Goal: Transaction & Acquisition: Purchase product/service

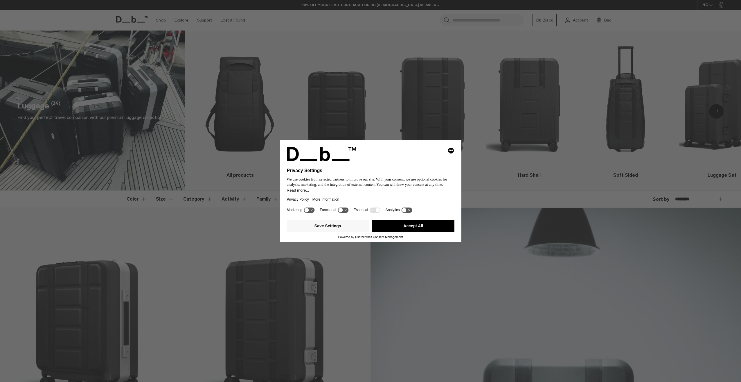
click at [417, 231] on button "Accept All" at bounding box center [413, 226] width 82 height 12
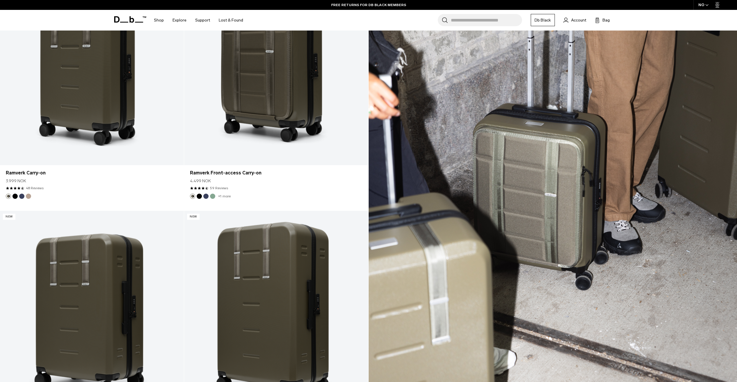
scroll to position [1245, 0]
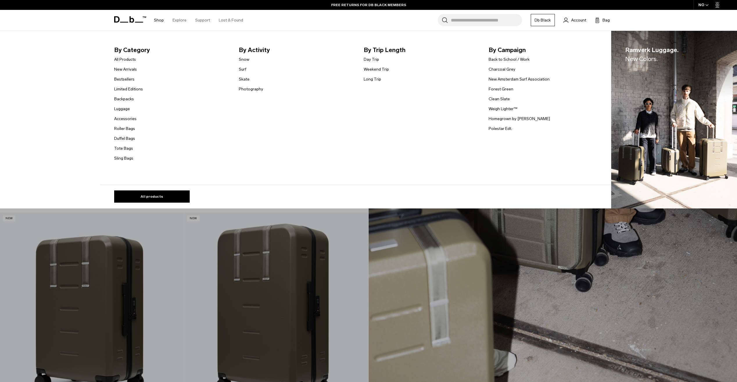
click at [160, 20] on link "Shop" at bounding box center [159, 20] width 10 height 21
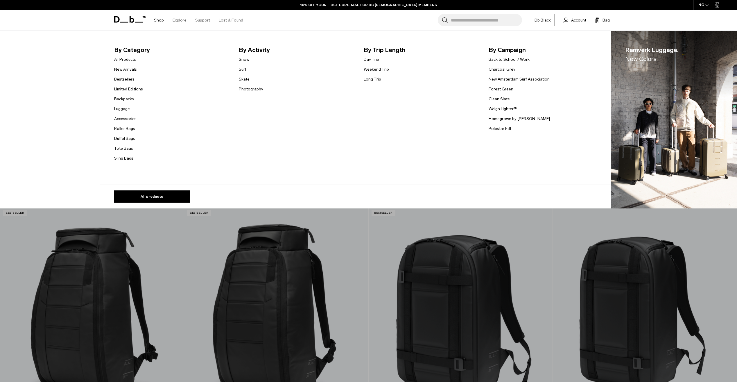
click at [124, 101] on link "Backpacks" at bounding box center [124, 99] width 20 height 6
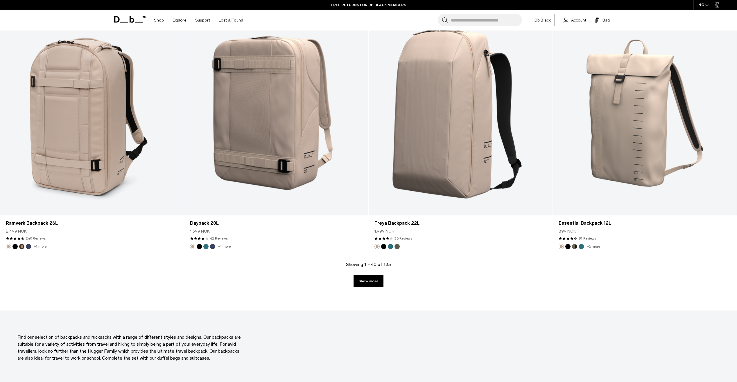
scroll to position [2450, 0]
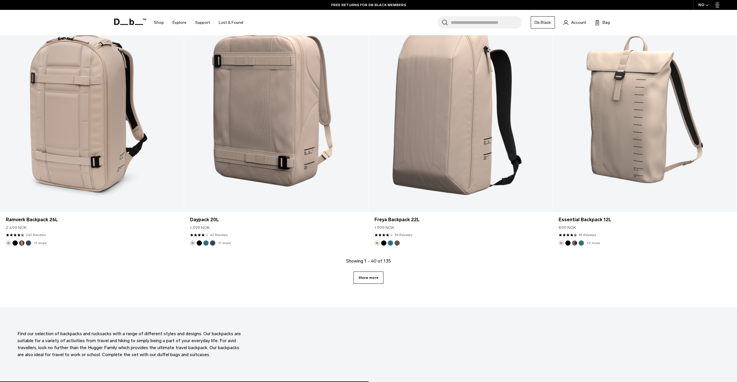
click at [366, 277] on link "Show more" at bounding box center [369, 277] width 30 height 12
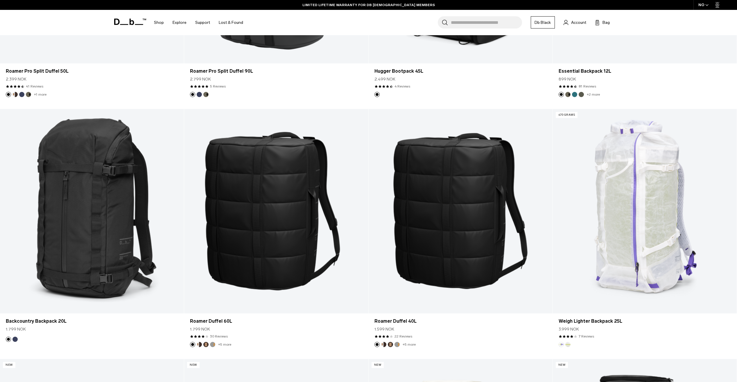
scroll to position [3599, 0]
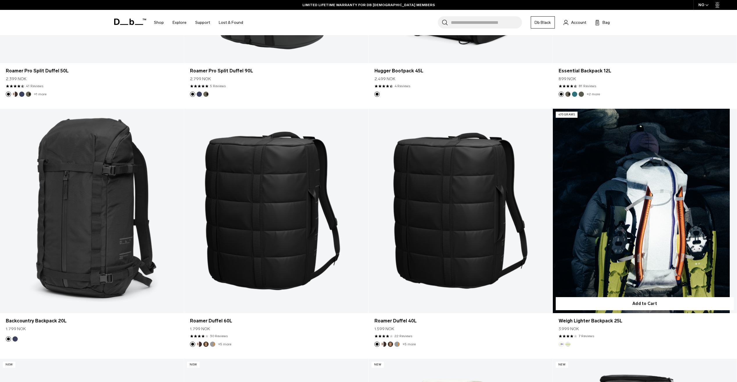
click at [655, 174] on link "Weigh Lighter Backpack 25L" at bounding box center [645, 211] width 184 height 205
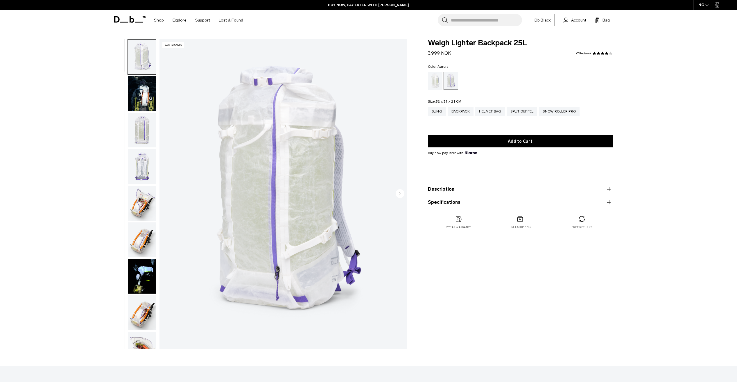
click at [401, 194] on circle "Next slide" at bounding box center [400, 193] width 9 height 9
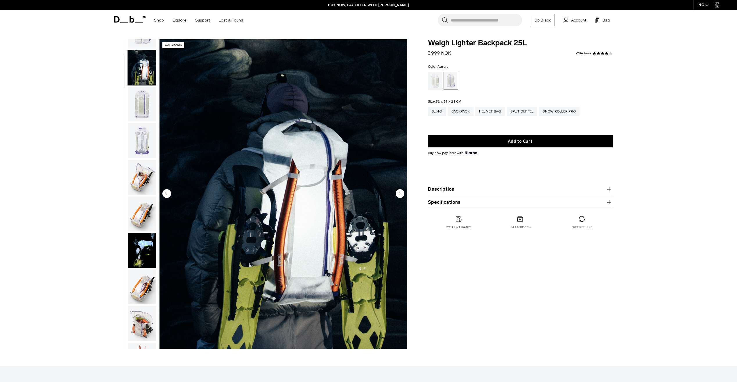
scroll to position [37, 0]
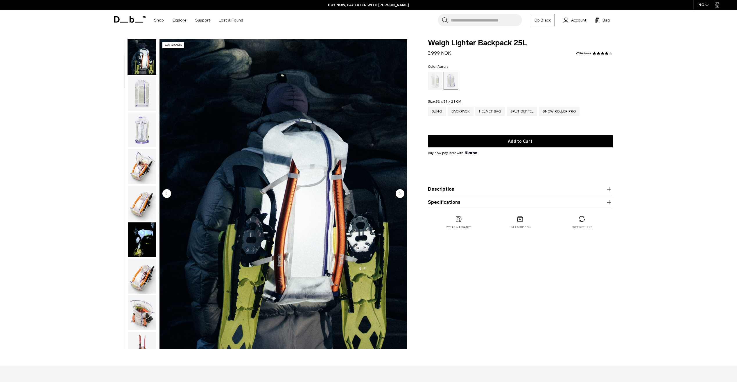
click at [401, 194] on circle "Next slide" at bounding box center [400, 193] width 9 height 9
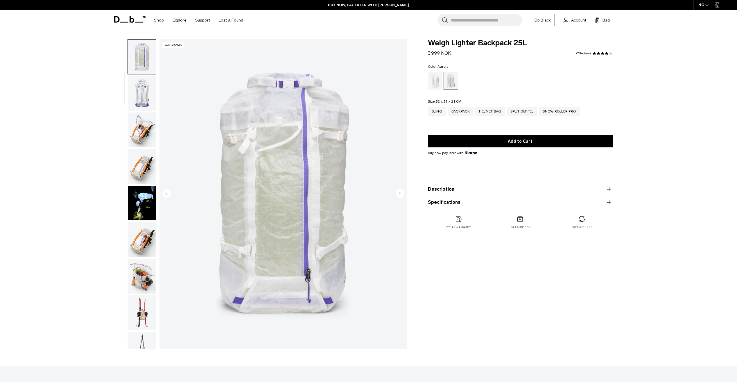
click at [401, 194] on circle "Next slide" at bounding box center [400, 193] width 9 height 9
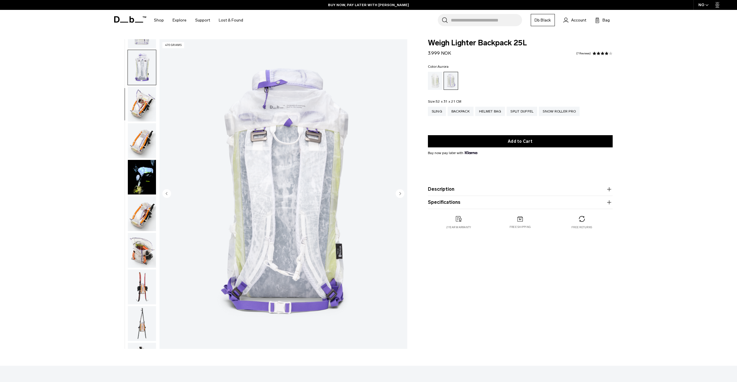
scroll to position [110, 0]
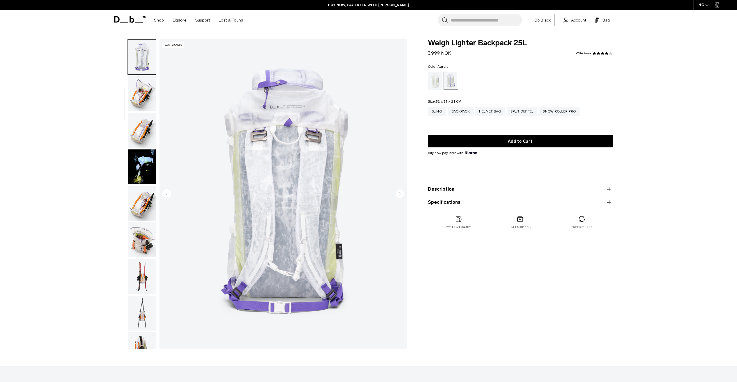
click at [401, 194] on circle "Next slide" at bounding box center [400, 193] width 9 height 9
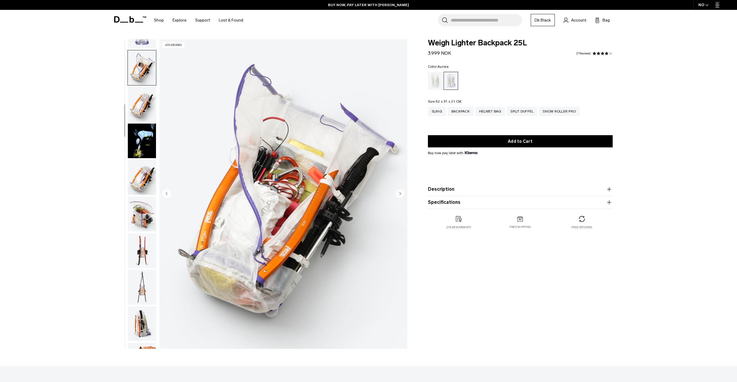
scroll to position [146, 0]
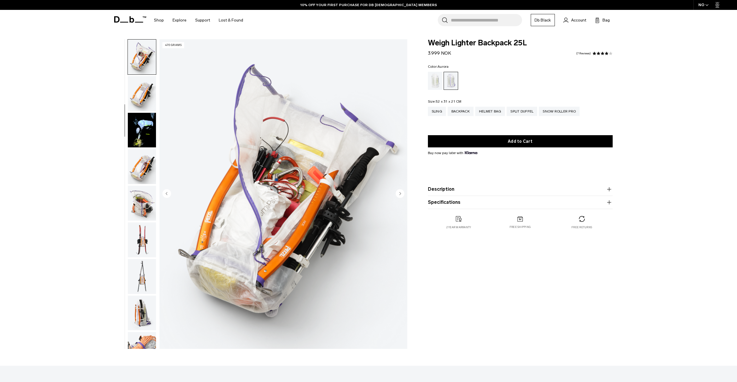
click at [401, 194] on circle "Next slide" at bounding box center [400, 193] width 9 height 9
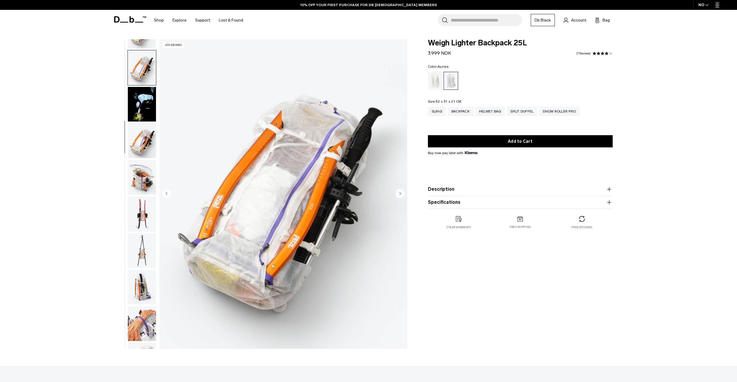
scroll to position [183, 0]
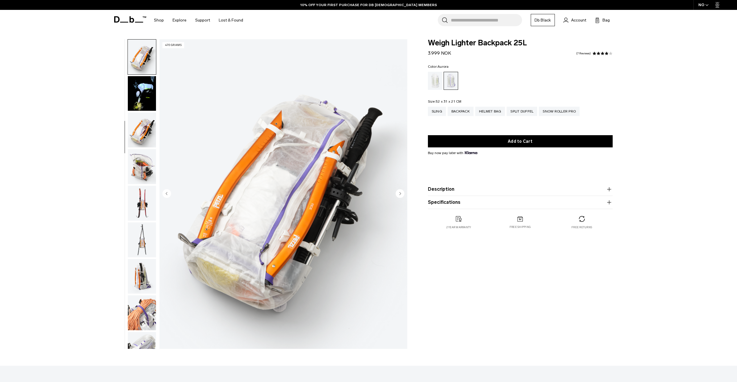
click at [401, 194] on circle "Next slide" at bounding box center [400, 193] width 9 height 9
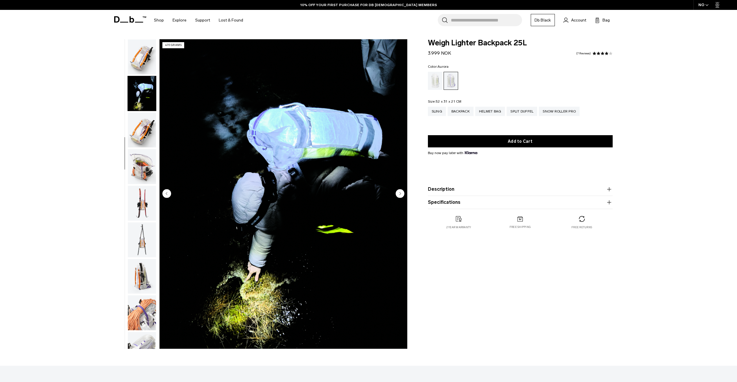
scroll to position [219, 0]
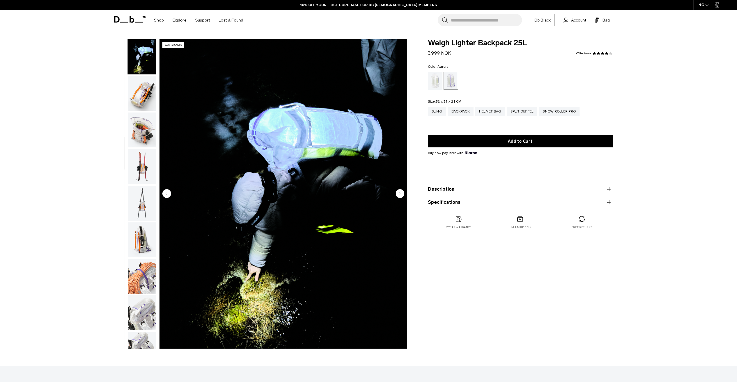
click at [401, 194] on circle "Next slide" at bounding box center [400, 193] width 9 height 9
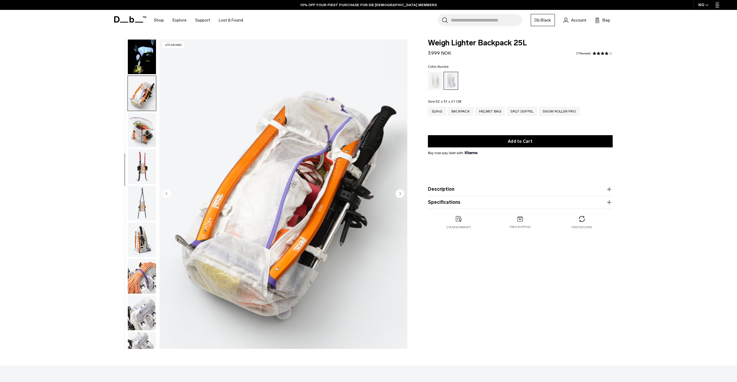
scroll to position [256, 0]
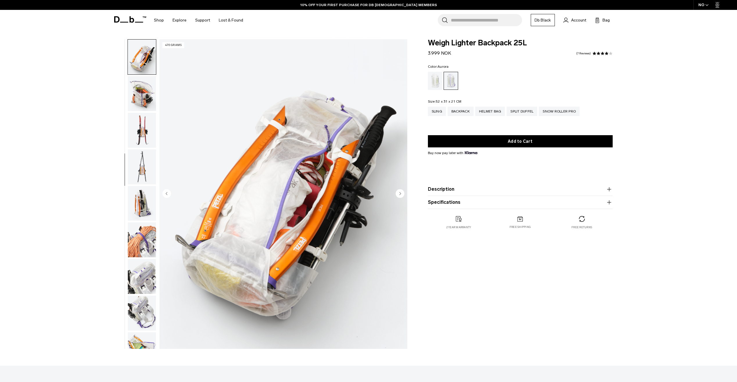
click at [401, 194] on circle "Next slide" at bounding box center [400, 193] width 9 height 9
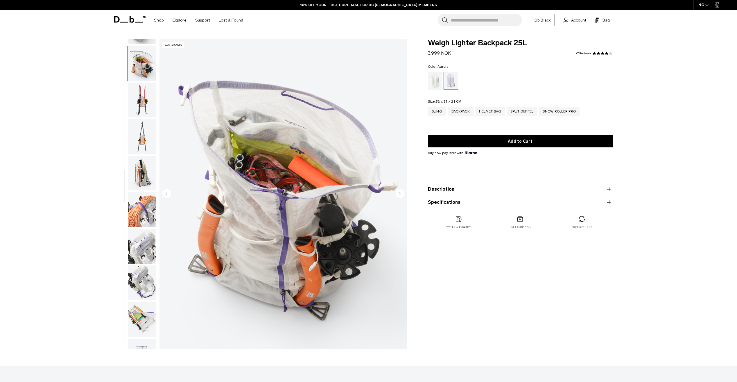
scroll to position [292, 0]
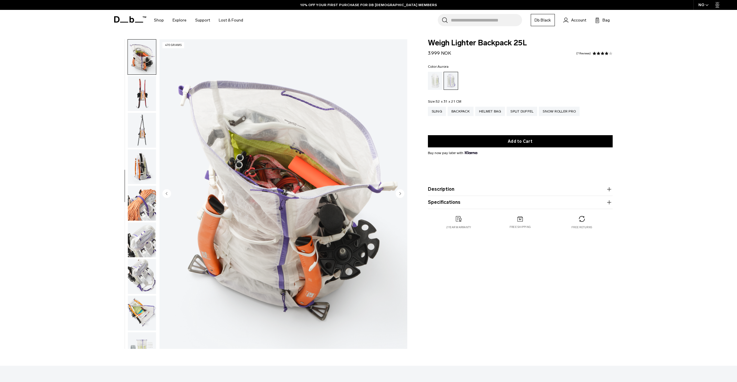
click at [401, 194] on circle "Next slide" at bounding box center [400, 193] width 9 height 9
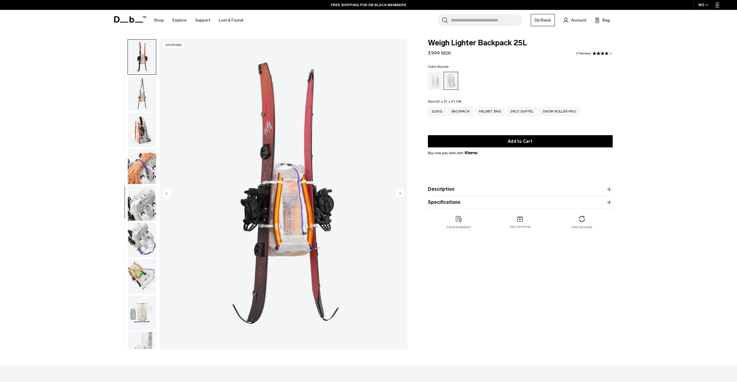
click at [401, 194] on circle "Next slide" at bounding box center [400, 193] width 9 height 9
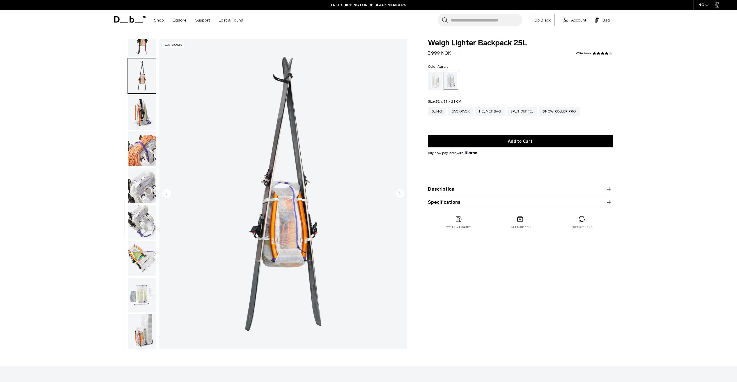
scroll to position [347, 0]
click at [401, 194] on circle "Next slide" at bounding box center [400, 193] width 9 height 9
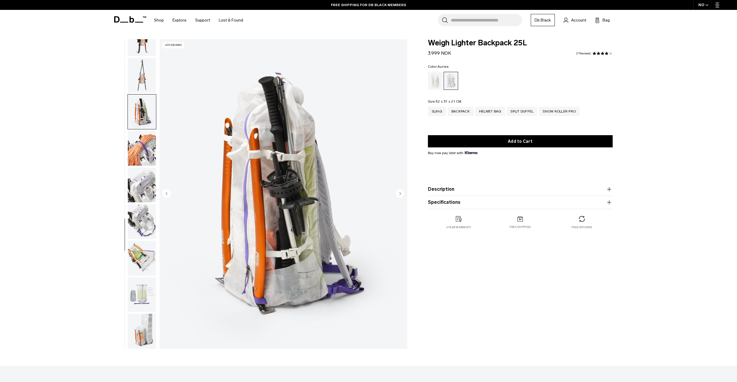
click at [401, 194] on circle "Next slide" at bounding box center [400, 193] width 9 height 9
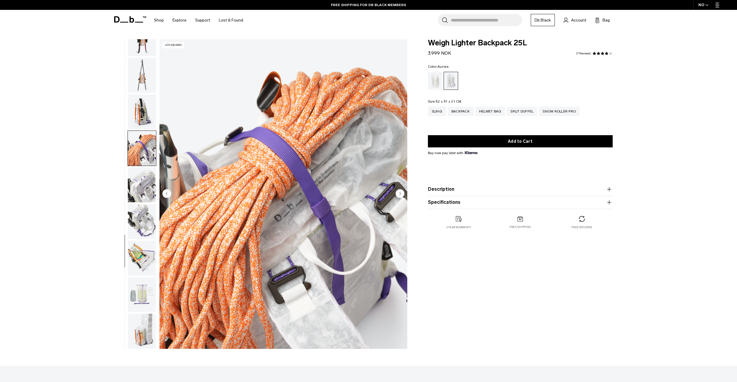
click at [401, 194] on circle "Next slide" at bounding box center [400, 193] width 9 height 9
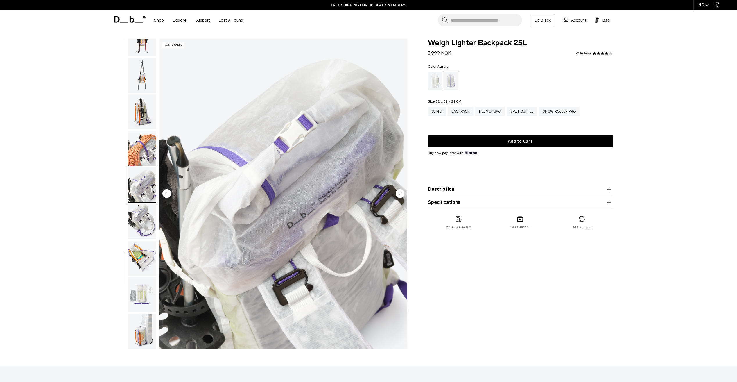
click at [401, 194] on circle "Next slide" at bounding box center [400, 193] width 9 height 9
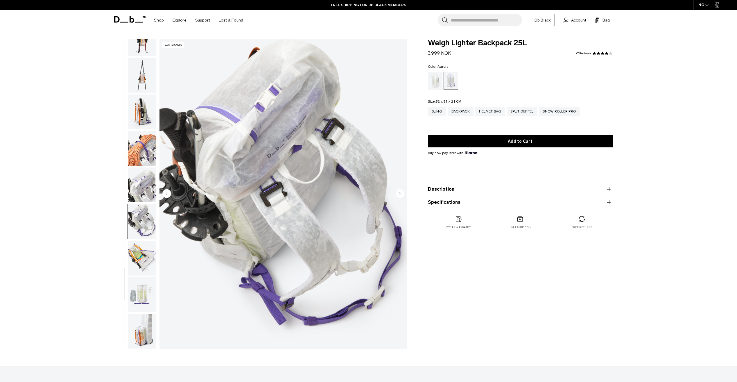
click at [401, 194] on circle "Next slide" at bounding box center [400, 193] width 9 height 9
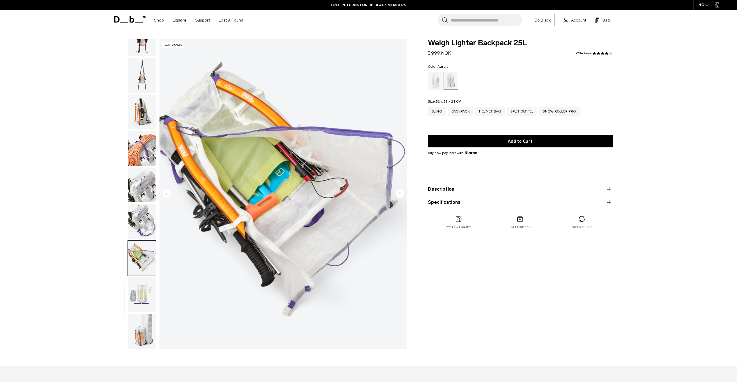
click at [401, 194] on circle "Next slide" at bounding box center [400, 193] width 9 height 9
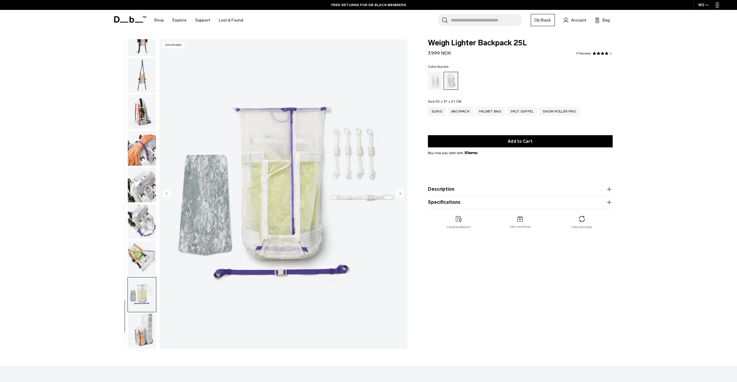
click at [401, 194] on circle "Next slide" at bounding box center [400, 193] width 9 height 9
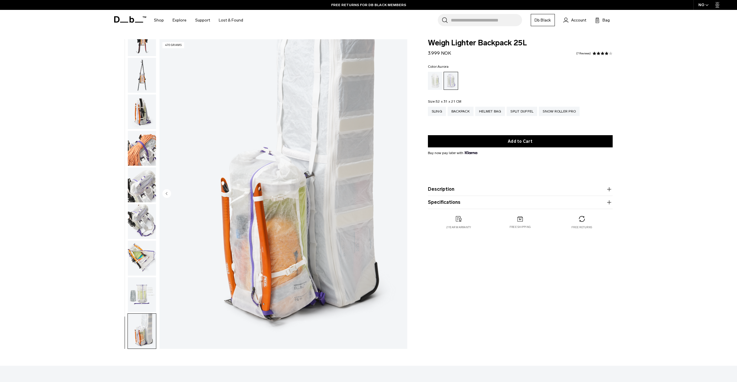
click at [401, 194] on img "18 / 18" at bounding box center [283, 193] width 248 height 309
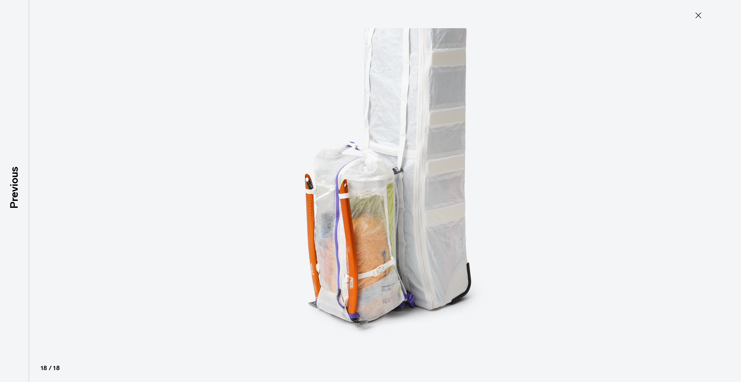
click at [701, 13] on icon at bounding box center [699, 15] width 6 height 6
